Goal: Information Seeking & Learning: Learn about a topic

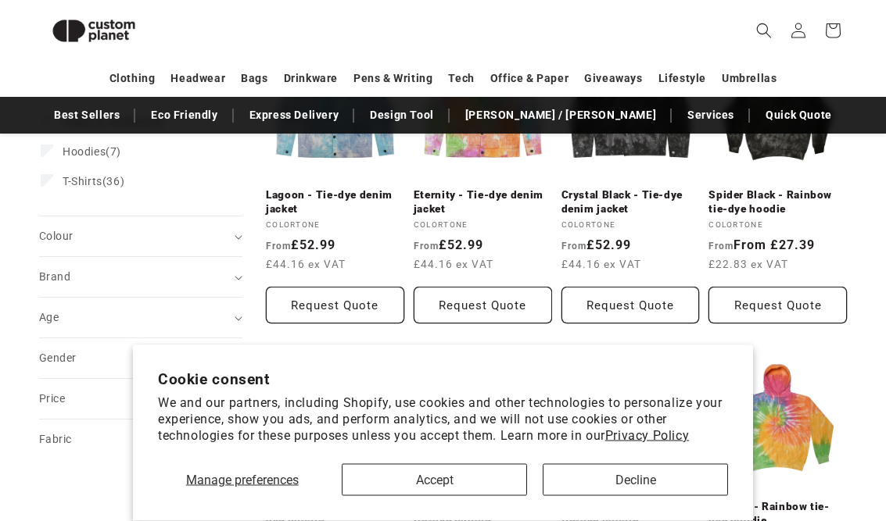
scroll to position [284, 0]
click at [429, 496] on button "Accept" at bounding box center [434, 480] width 185 height 32
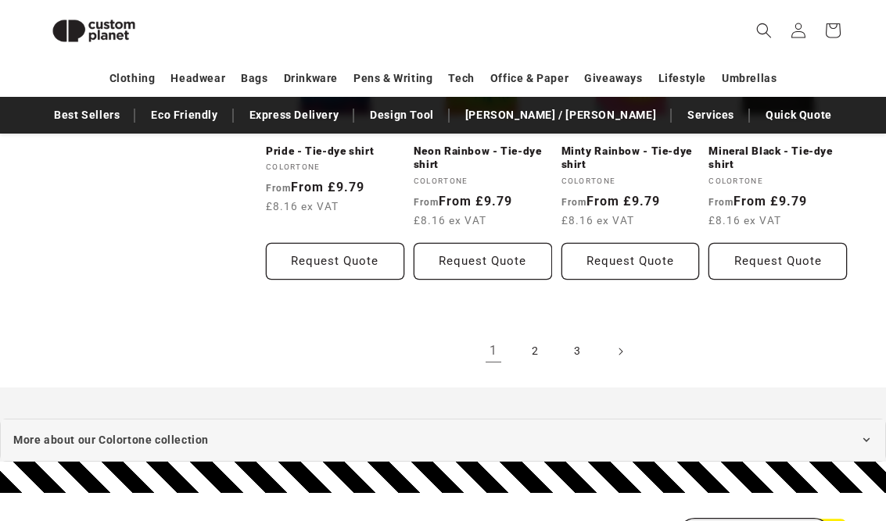
scroll to position [1576, 0]
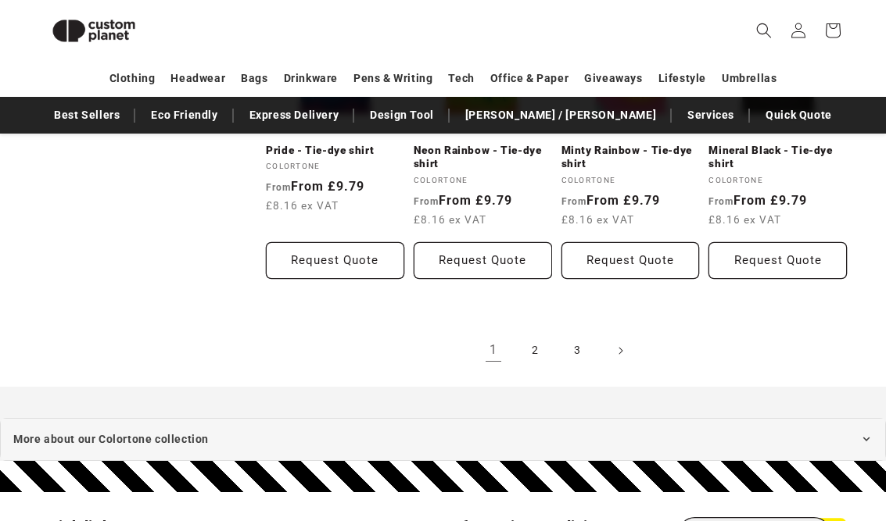
click at [534, 340] on link "2" at bounding box center [535, 351] width 34 height 34
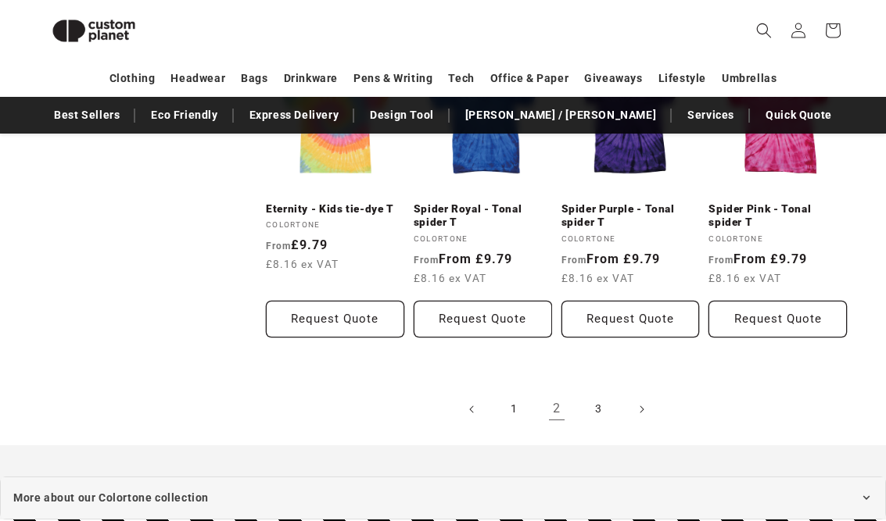
scroll to position [1527, 0]
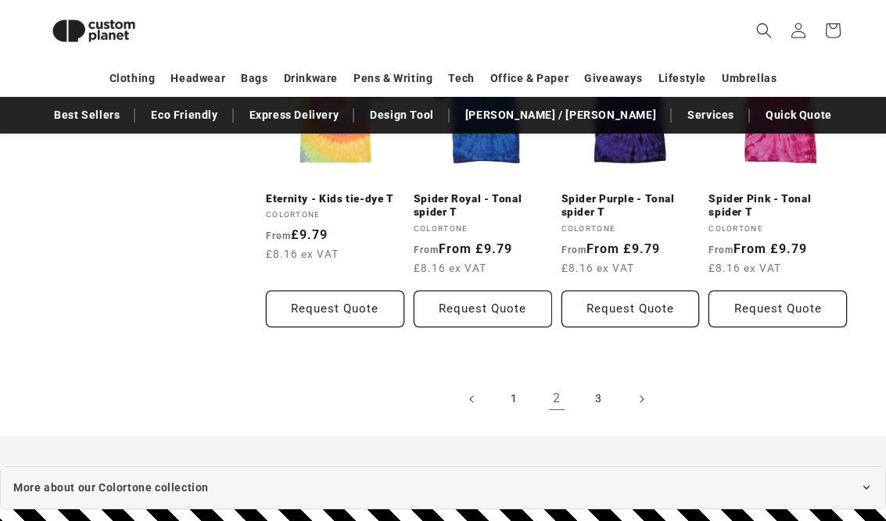
click at [594, 393] on link "3" at bounding box center [599, 399] width 34 height 34
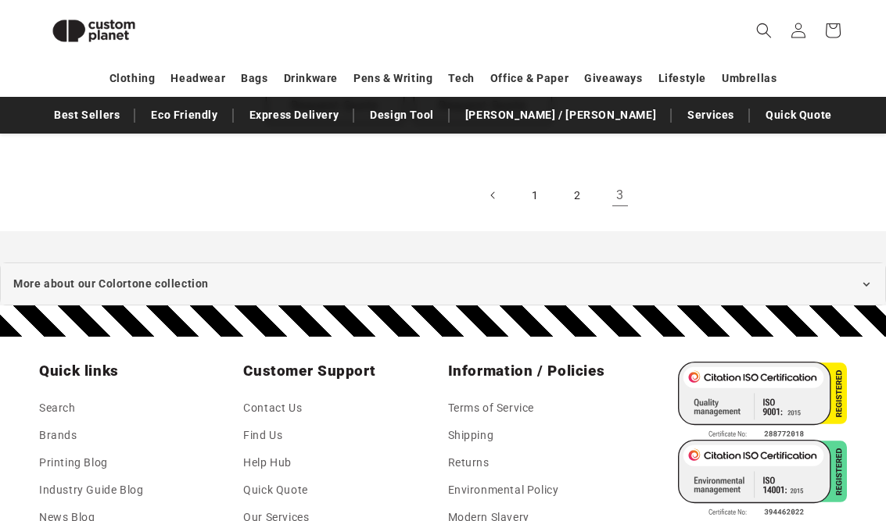
scroll to position [796, 0]
click at [526, 196] on link "1" at bounding box center [535, 195] width 34 height 34
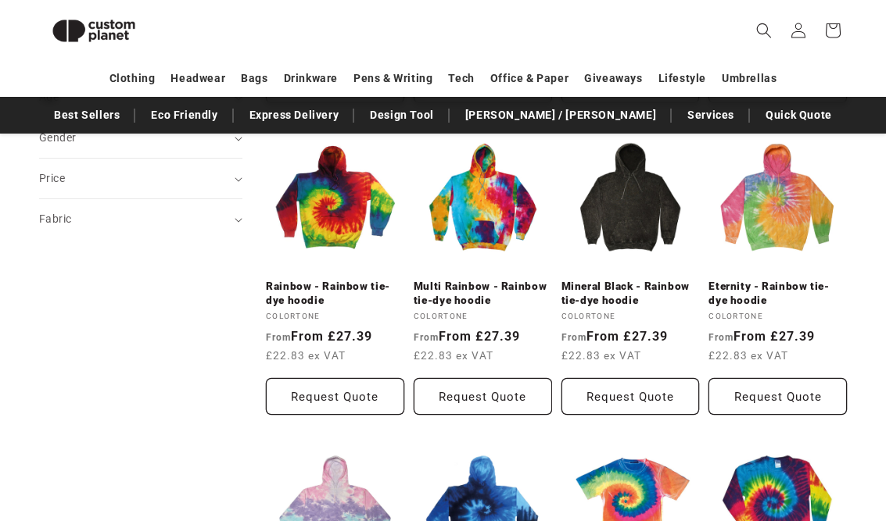
scroll to position [504, 0]
click at [474, 280] on link "Multi Rainbow - Rainbow tie-dye hoodie" at bounding box center [482, 293] width 138 height 27
